Goal: Information Seeking & Learning: Learn about a topic

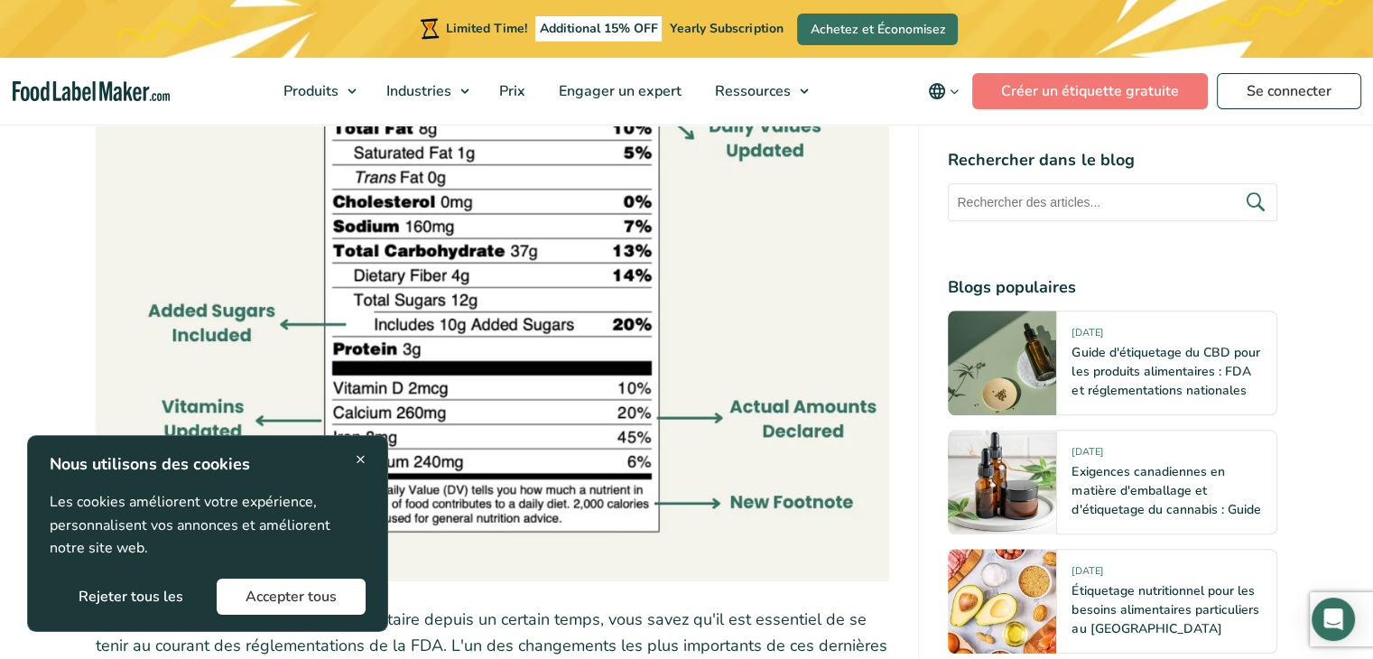
scroll to position [1805, 0]
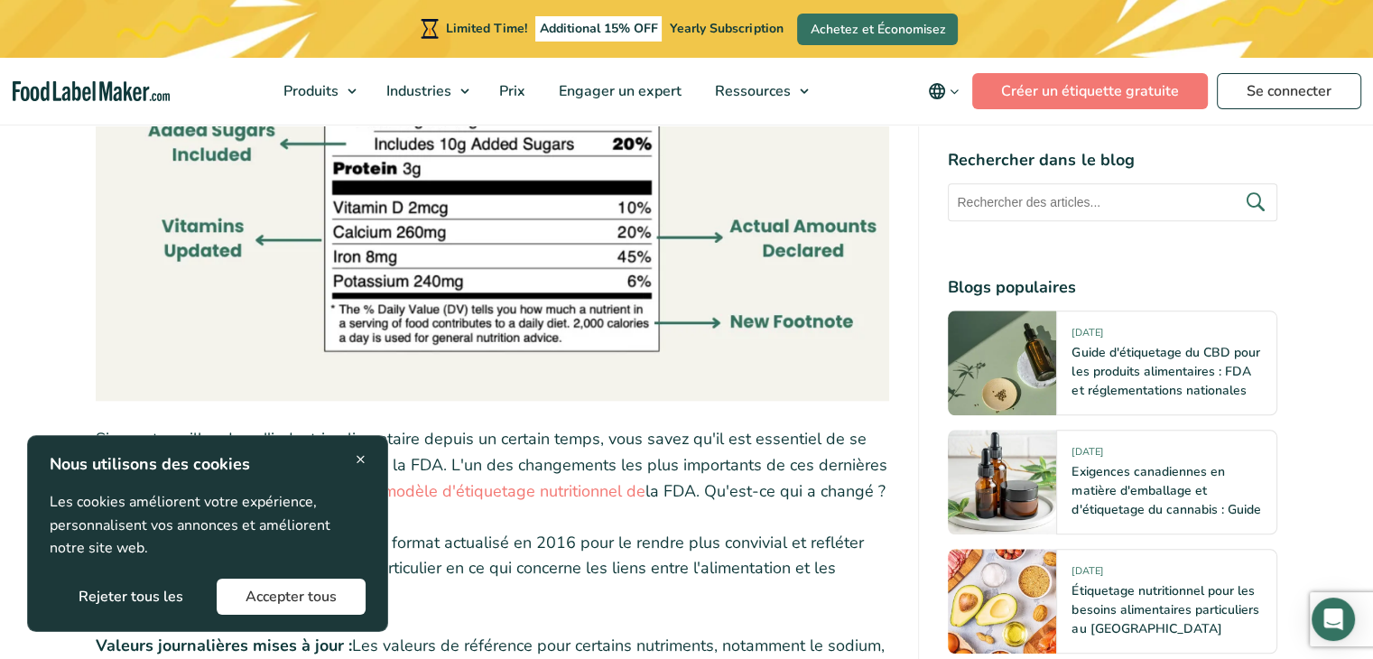
click at [354, 461] on div "× Nous utilisons des cookies Les cookies améliorent votre expérience, personnal…" at bounding box center [208, 533] width 316 height 162
click at [364, 459] on span "×" at bounding box center [361, 459] width 10 height 24
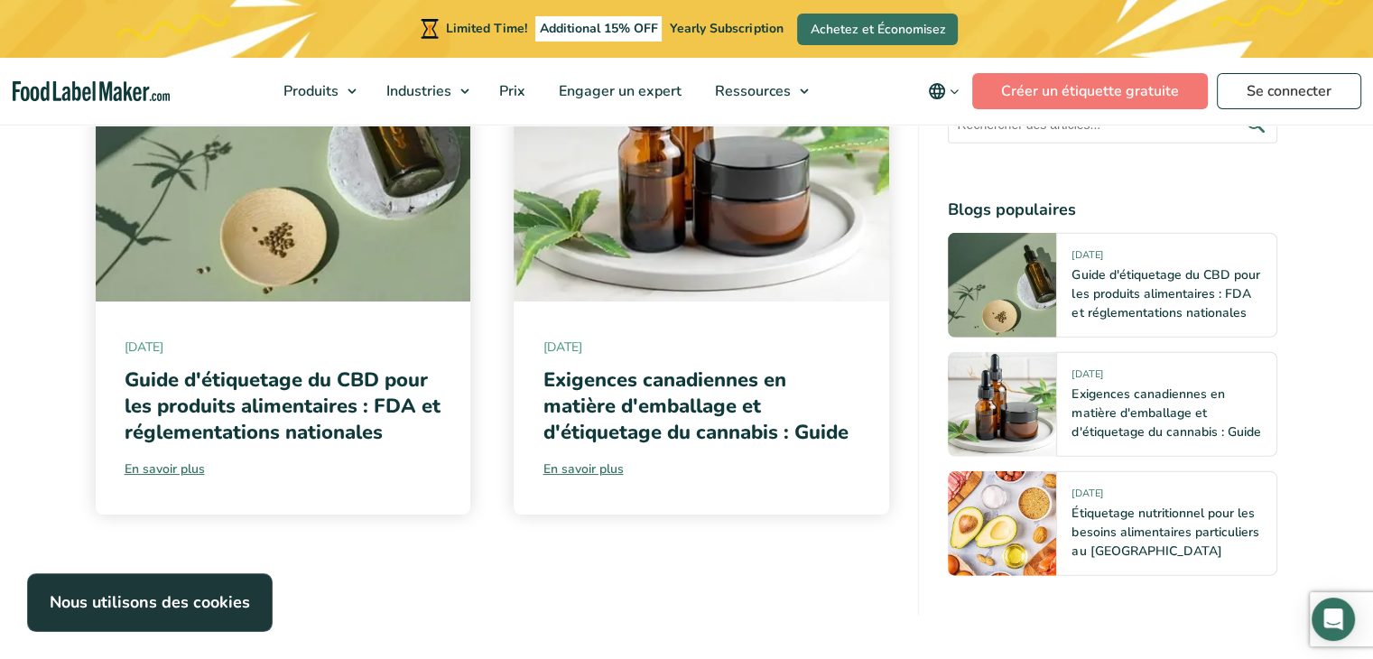
scroll to position [12185, 0]
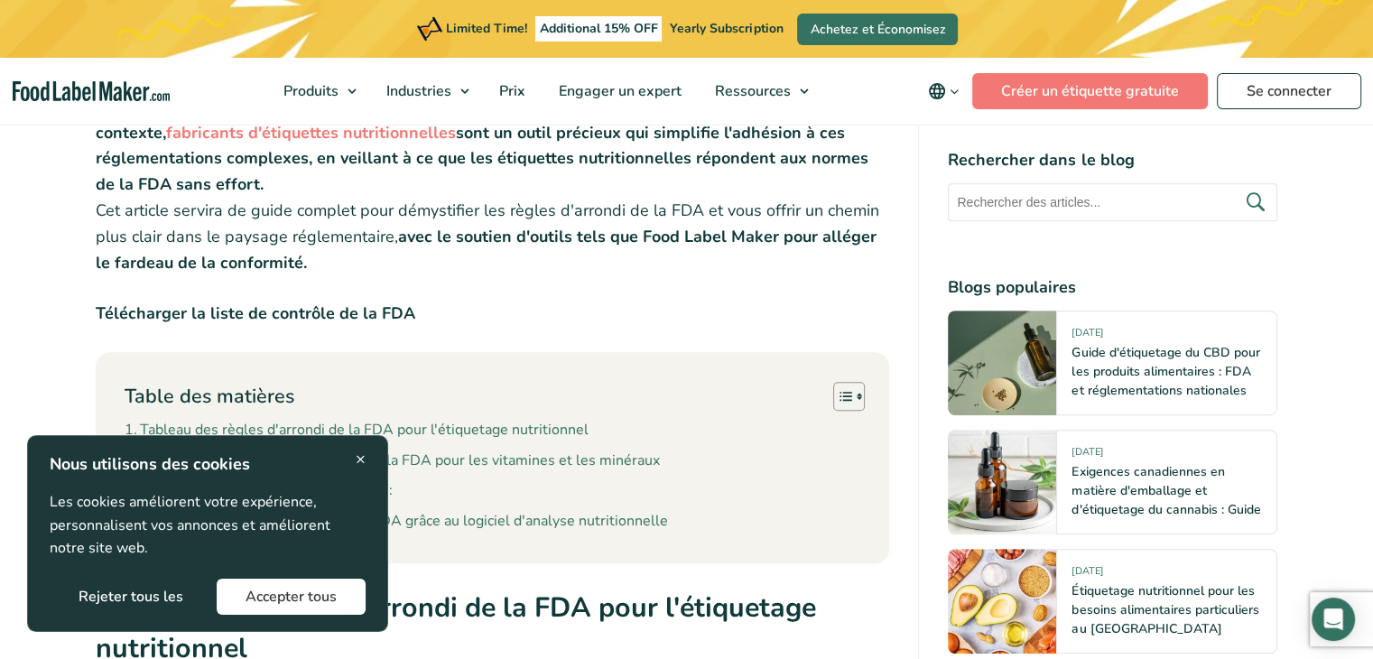
scroll to position [1173, 0]
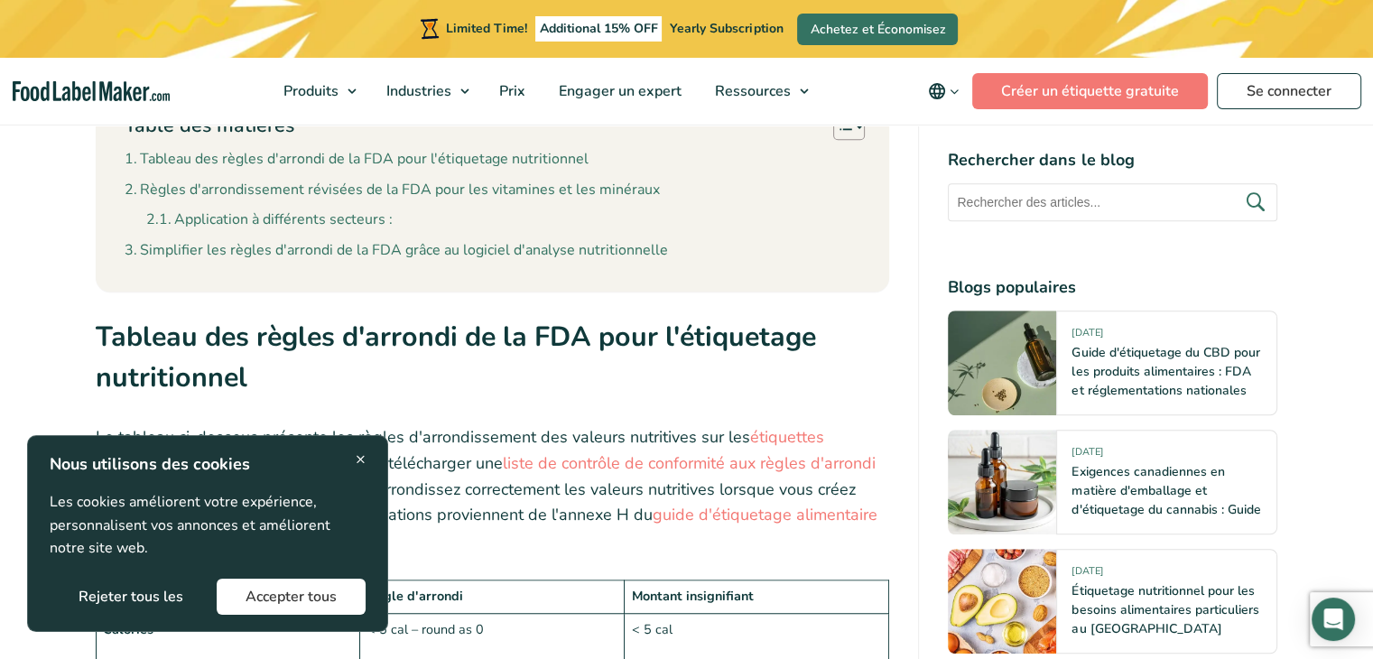
click at [366, 457] on div "× Nous utilisons des cookies Les cookies améliorent votre expérience, personnal…" at bounding box center [207, 533] width 361 height 197
click at [352, 458] on div "× Nous utilisons des cookies Les cookies améliorent votre expérience, personnal…" at bounding box center [208, 533] width 316 height 162
click at [354, 460] on div "× Nous utilisons des cookies Les cookies améliorent votre expérience, personnal…" at bounding box center [208, 533] width 316 height 162
click at [359, 456] on span "×" at bounding box center [361, 459] width 10 height 24
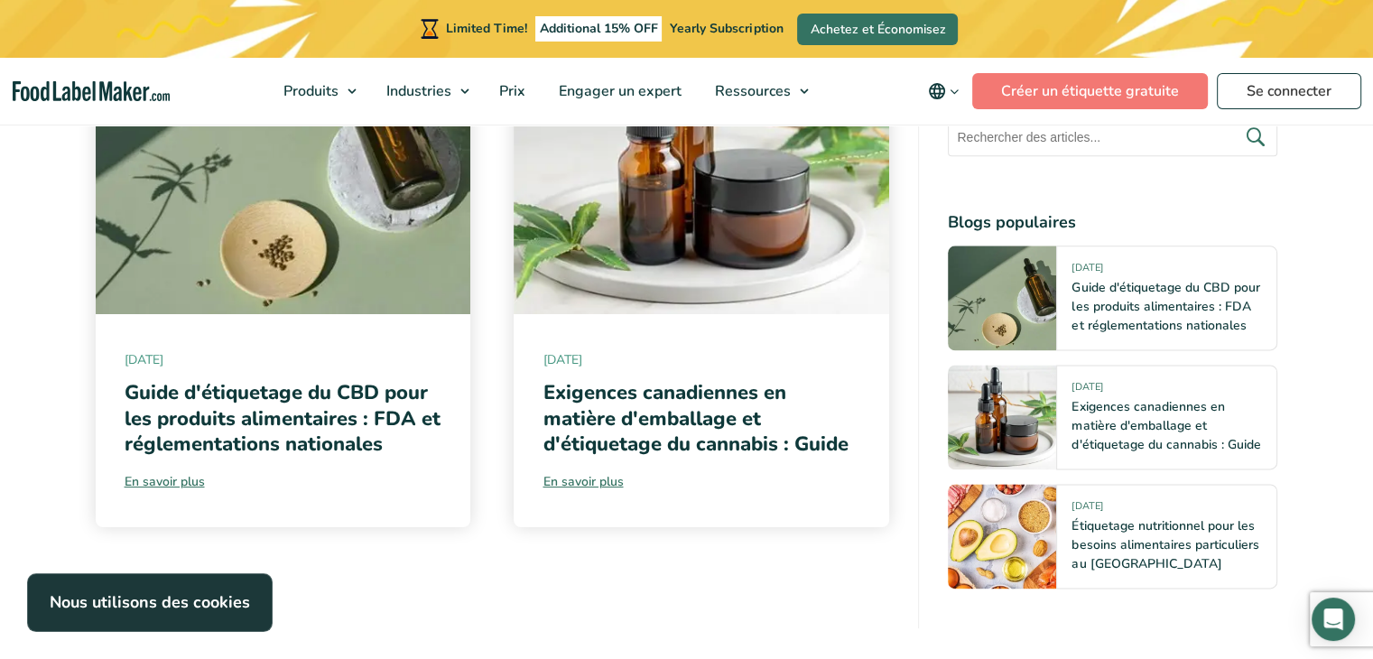
scroll to position [9026, 0]
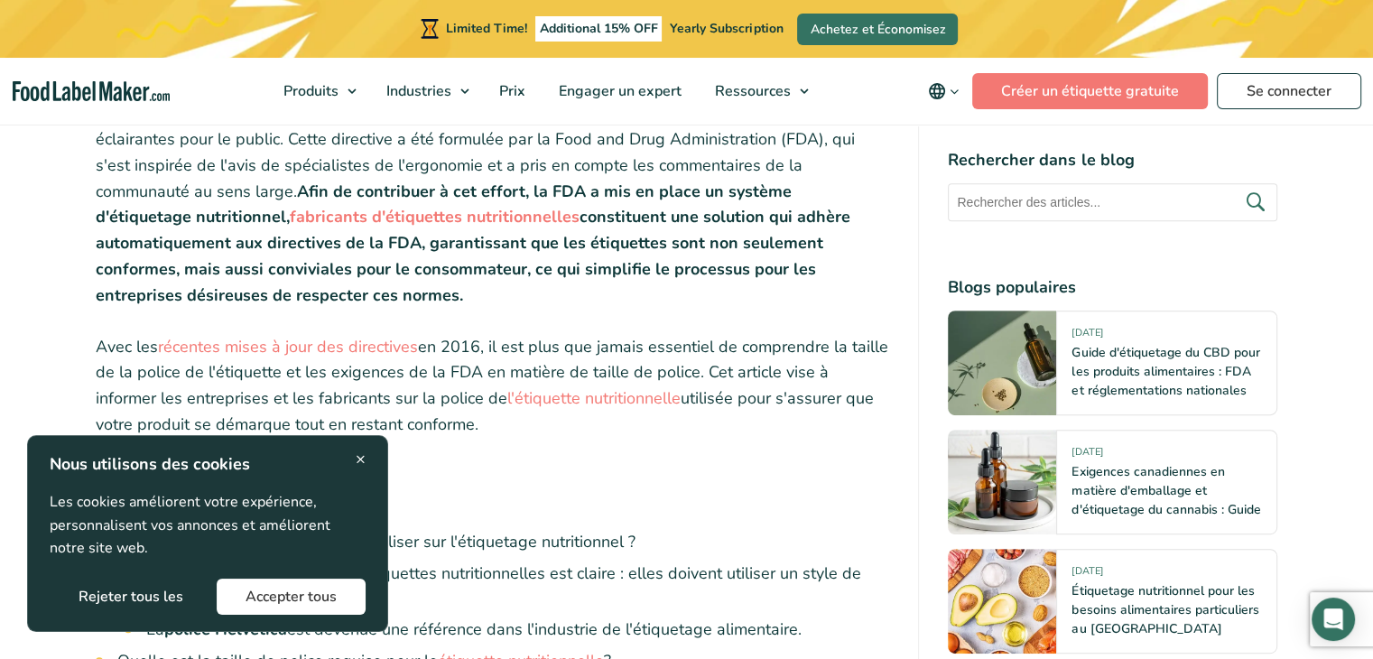
scroll to position [903, 0]
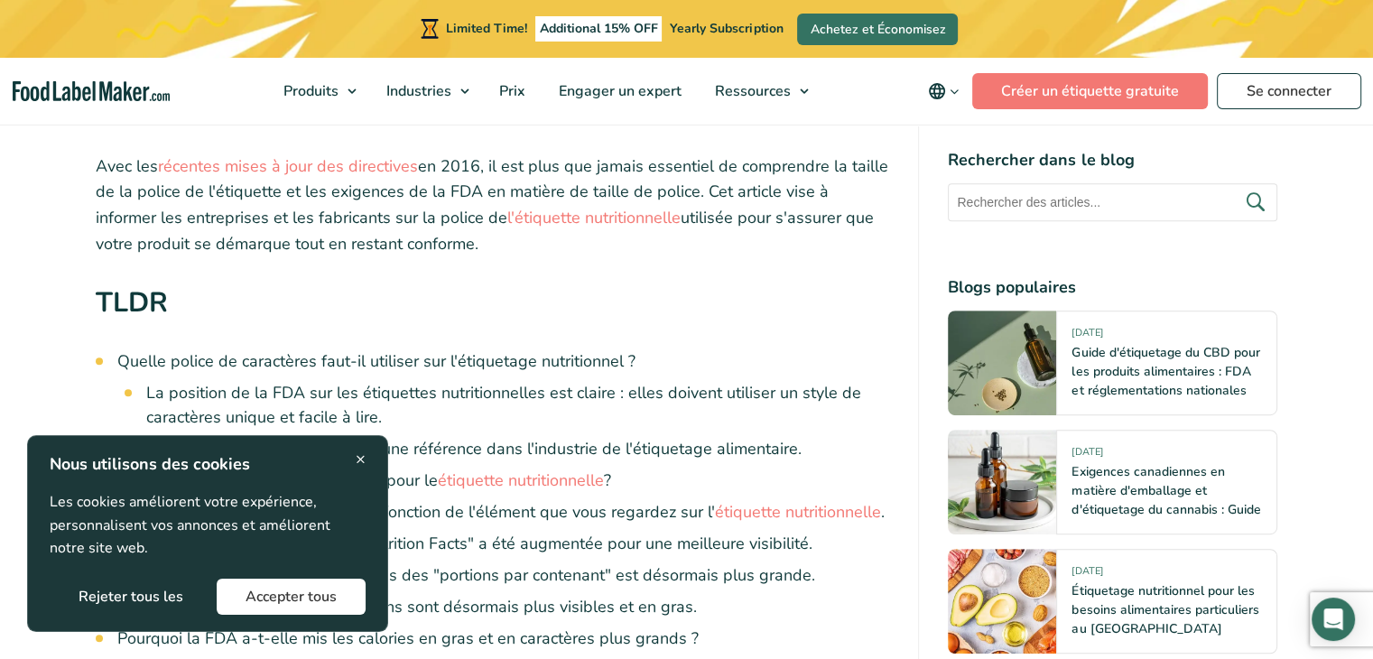
click at [360, 462] on span "×" at bounding box center [361, 459] width 10 height 24
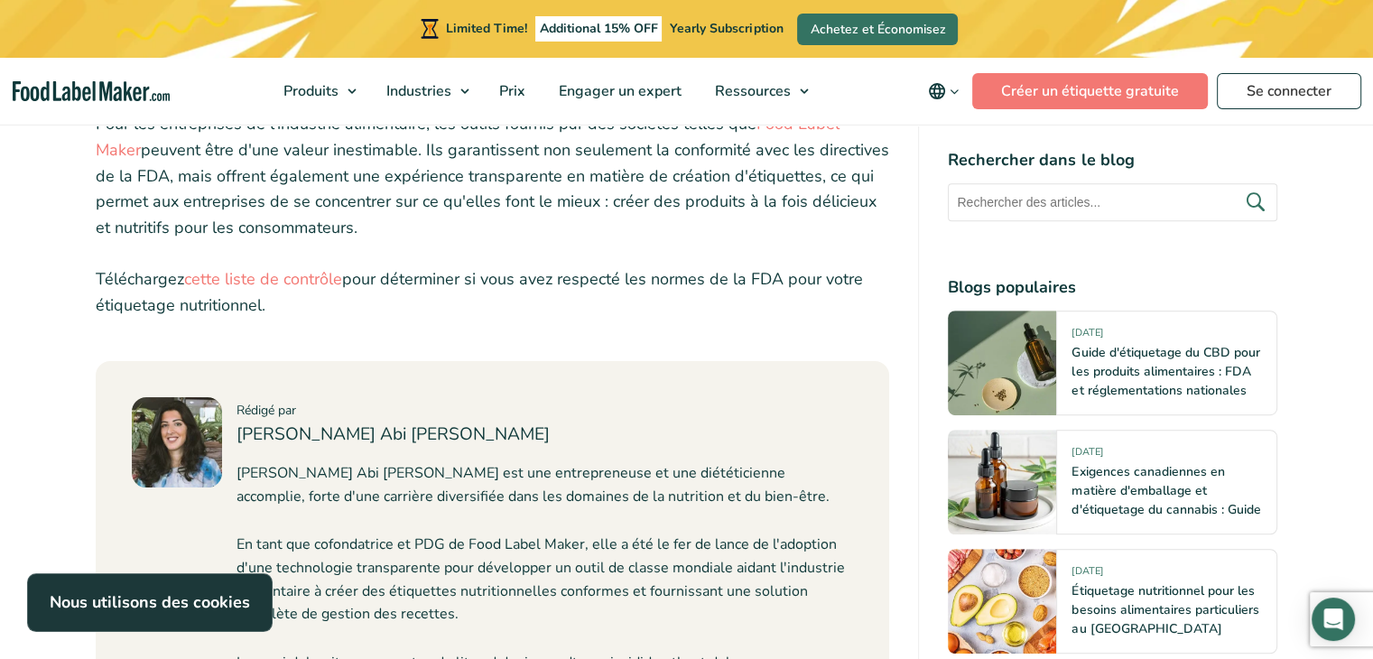
scroll to position [7401, 0]
